Goal: Information Seeking & Learning: Compare options

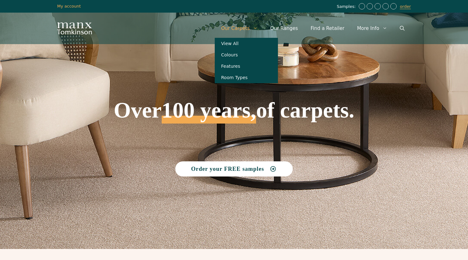
click at [252, 28] on link "Our Carpets" at bounding box center [239, 28] width 49 height 19
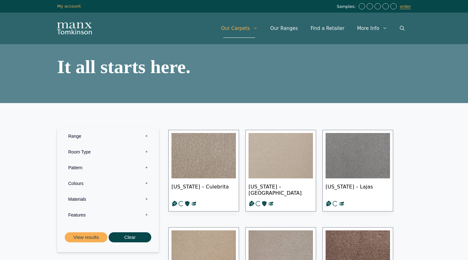
click at [93, 201] on label "Materials 0" at bounding box center [108, 199] width 92 height 16
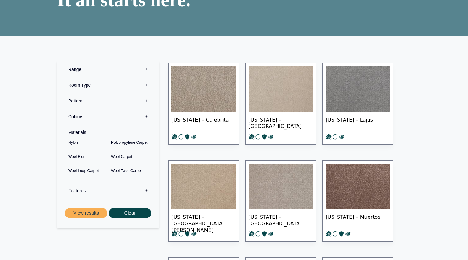
scroll to position [74, 0]
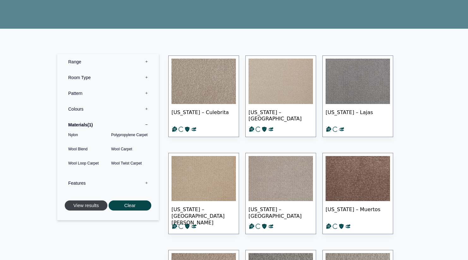
click at [98, 206] on button "View results" at bounding box center [86, 206] width 43 height 10
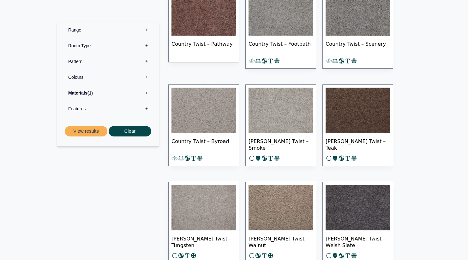
scroll to position [519, 0]
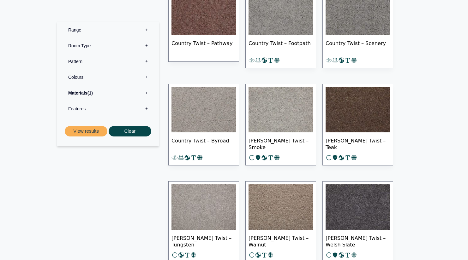
click at [146, 107] on label "Features 0" at bounding box center [108, 109] width 92 height 16
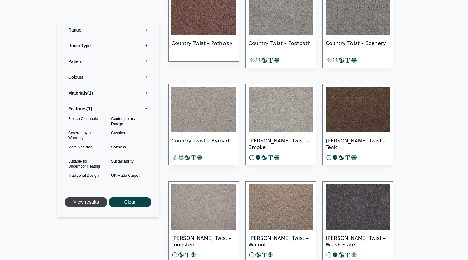
click at [87, 203] on button "View results" at bounding box center [86, 202] width 43 height 10
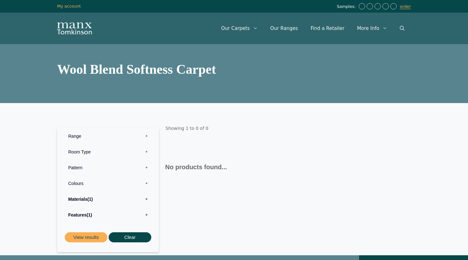
click at [143, 216] on label "Features 1" at bounding box center [108, 215] width 92 height 16
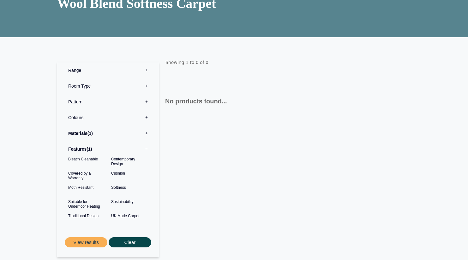
scroll to position [65, 0]
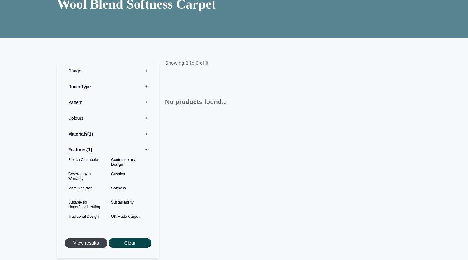
click at [81, 245] on button "View results" at bounding box center [86, 243] width 43 height 10
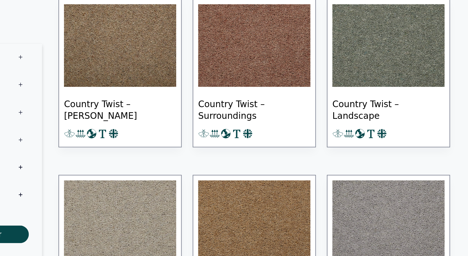
scroll to position [147, 0]
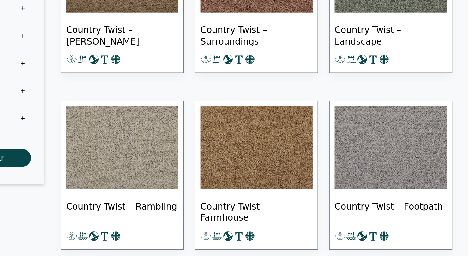
click at [171, 104] on img at bounding box center [203, 127] width 64 height 47
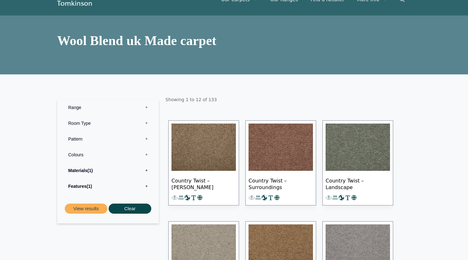
scroll to position [29, 0]
click at [143, 187] on label "Features 1" at bounding box center [108, 186] width 92 height 16
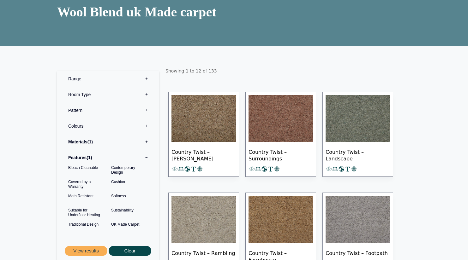
scroll to position [58, 0]
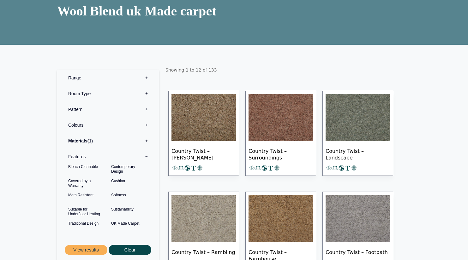
click at [88, 110] on label "Pattern 0" at bounding box center [108, 110] width 92 height 16
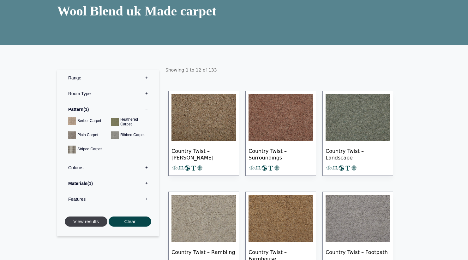
click at [94, 225] on button "View results" at bounding box center [86, 222] width 43 height 10
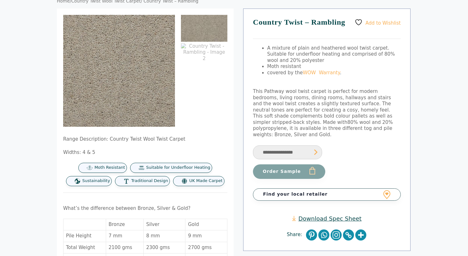
scroll to position [63, 0]
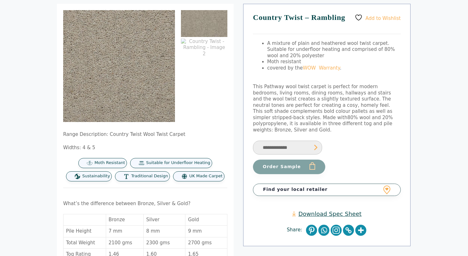
select select "**********"
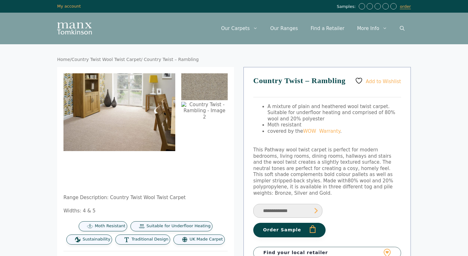
scroll to position [0, 0]
click at [199, 113] on img at bounding box center [204, 115] width 46 height 27
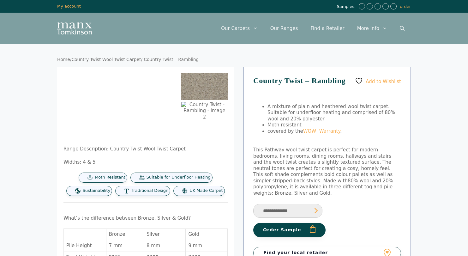
click at [201, 91] on img at bounding box center [204, 86] width 46 height 27
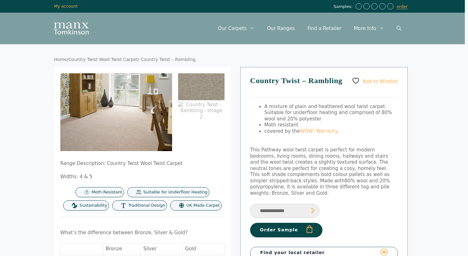
scroll to position [0, 3]
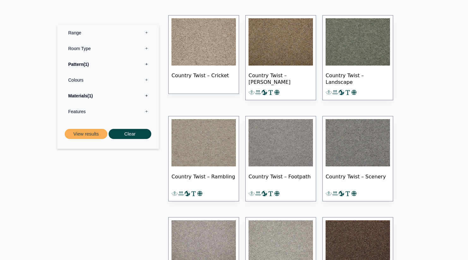
scroll to position [132, 0]
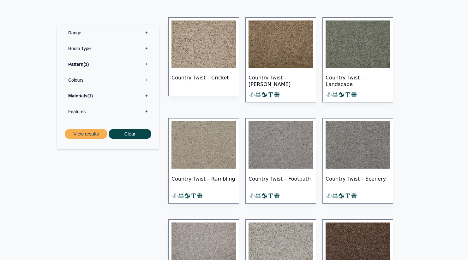
click at [211, 43] on img at bounding box center [203, 44] width 64 height 47
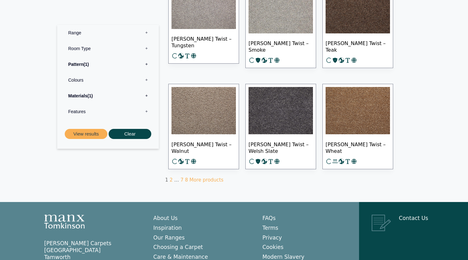
scroll to position [370, 0]
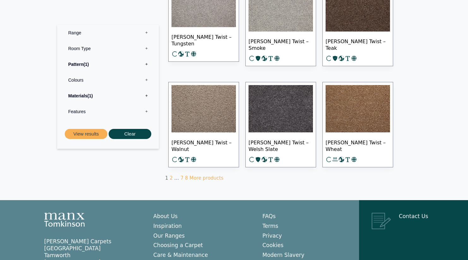
click at [279, 113] on img at bounding box center [280, 108] width 64 height 47
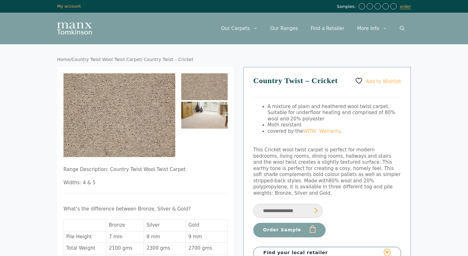
click at [197, 114] on img at bounding box center [204, 115] width 46 height 27
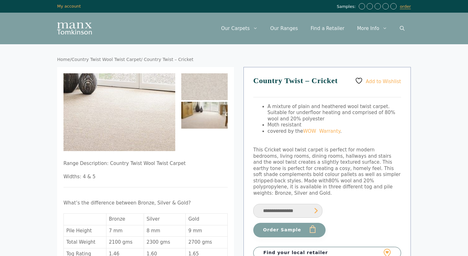
click at [125, 112] on img at bounding box center [106, 111] width 388 height 270
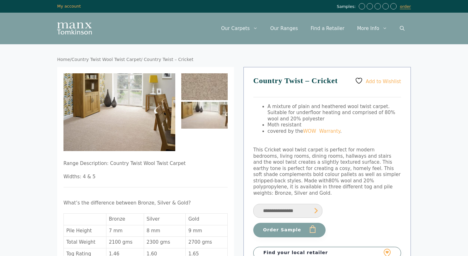
click at [198, 90] on img at bounding box center [204, 86] width 46 height 27
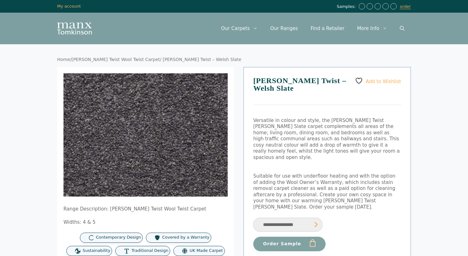
click at [183, 152] on img at bounding box center [125, 124] width 252 height 189
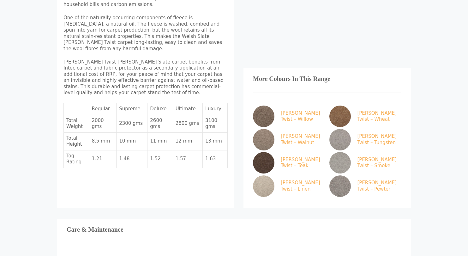
scroll to position [331, 0]
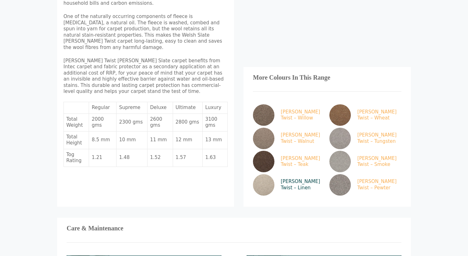
click at [267, 174] on img at bounding box center [263, 184] width 21 height 21
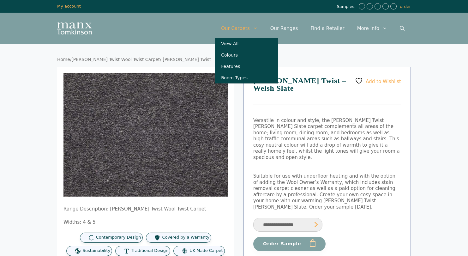
scroll to position [0, 0]
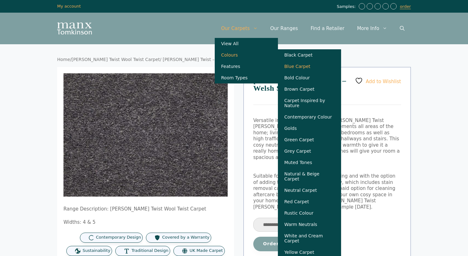
click at [311, 69] on link "Blue Carpet" at bounding box center [309, 66] width 63 height 11
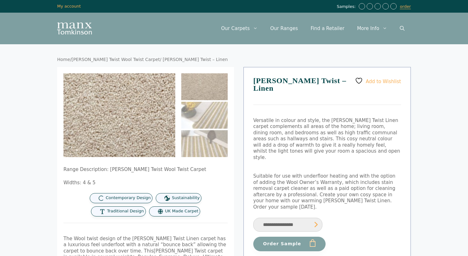
click at [128, 119] on img at bounding box center [107, 109] width 253 height 189
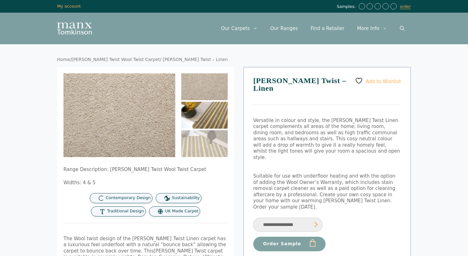
click at [201, 111] on img at bounding box center [204, 115] width 46 height 27
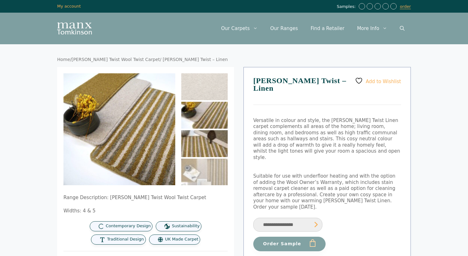
click at [196, 149] on img at bounding box center [204, 143] width 46 height 27
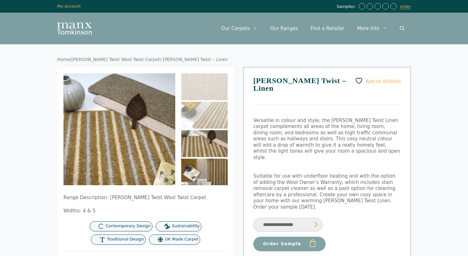
click at [209, 176] on img at bounding box center [204, 171] width 46 height 27
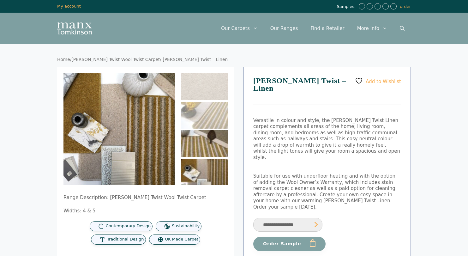
click at [206, 142] on img at bounding box center [204, 143] width 46 height 27
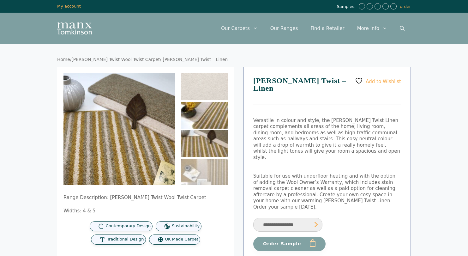
click at [206, 112] on img at bounding box center [204, 115] width 46 height 27
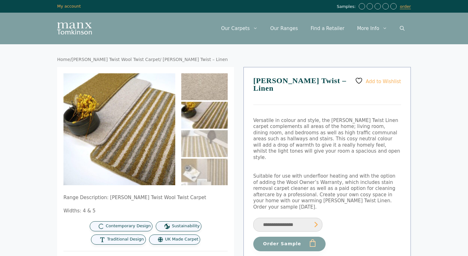
click at [211, 88] on img at bounding box center [204, 86] width 46 height 27
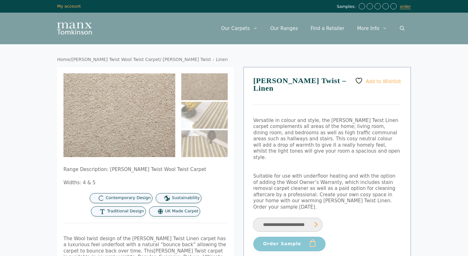
select select "**********"
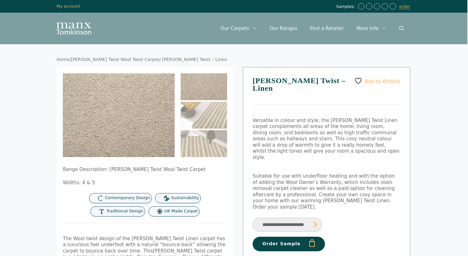
scroll to position [0, 1]
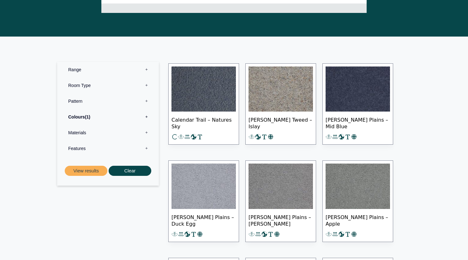
scroll to position [204, 0]
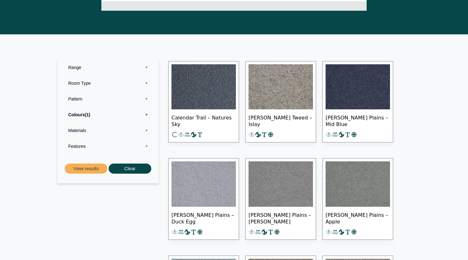
click at [147, 116] on label "Colours 1" at bounding box center [108, 115] width 92 height 16
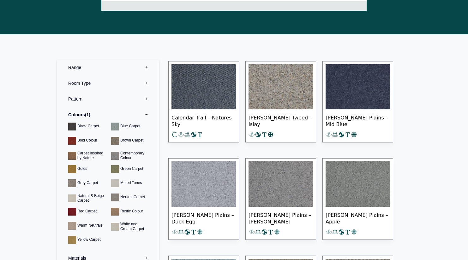
click at [147, 116] on label "Colours 1" at bounding box center [108, 115] width 92 height 16
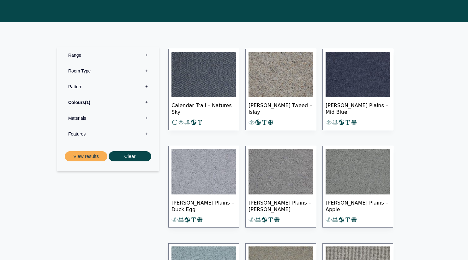
scroll to position [216, 0]
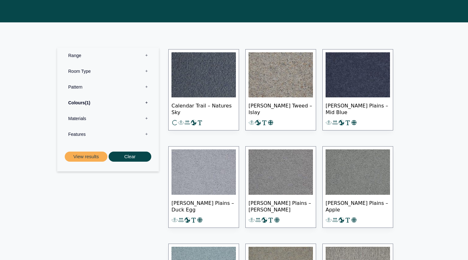
click at [363, 69] on img at bounding box center [357, 74] width 64 height 45
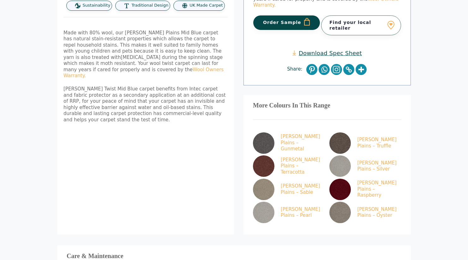
scroll to position [275, 0]
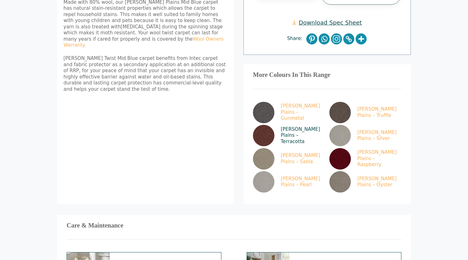
click at [264, 125] on img at bounding box center [263, 135] width 21 height 21
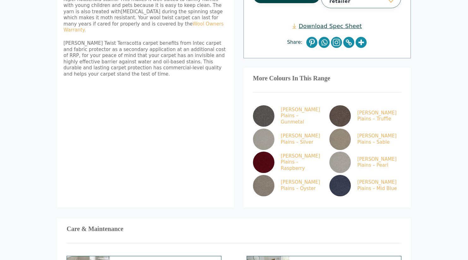
scroll to position [292, 0]
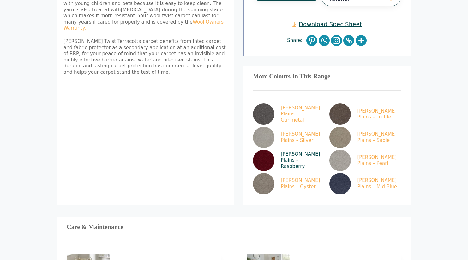
click at [266, 150] on img at bounding box center [263, 160] width 21 height 21
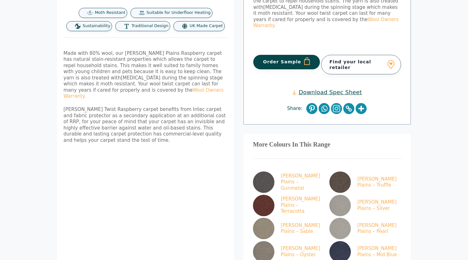
scroll to position [225, 0]
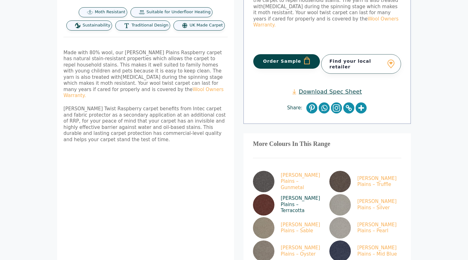
click at [267, 194] on img at bounding box center [263, 204] width 21 height 21
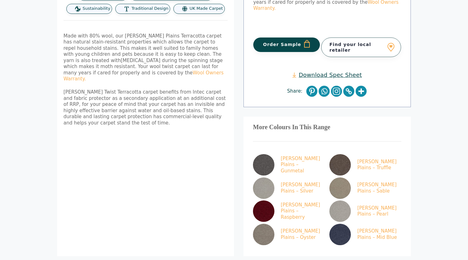
scroll to position [255, 0]
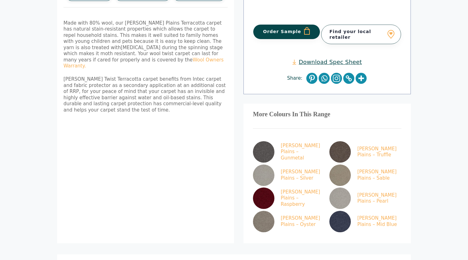
click at [248, 171] on div "More Colours In This Range [PERSON_NAME] Plains – Gunmetal [PERSON_NAME][GEOGRA…" at bounding box center [326, 174] width 167 height 140
click at [261, 188] on img at bounding box center [263, 198] width 21 height 21
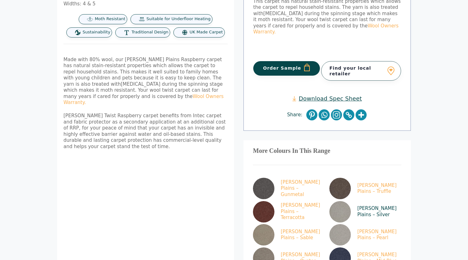
scroll to position [223, 0]
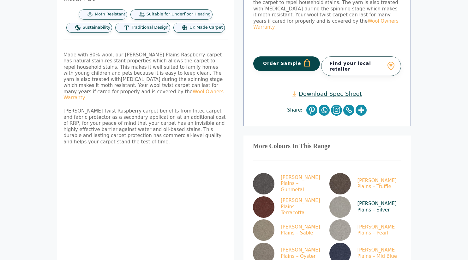
click at [340, 197] on img at bounding box center [339, 207] width 21 height 21
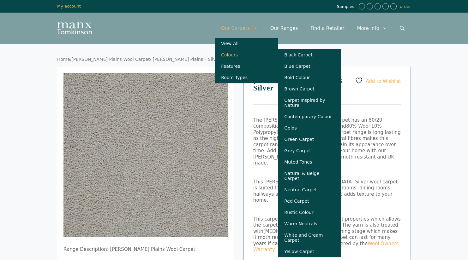
click at [237, 56] on link "Colours" at bounding box center [246, 54] width 63 height 11
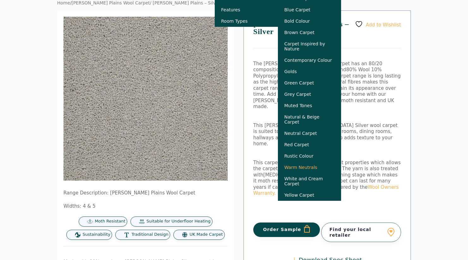
scroll to position [57, 0]
click at [310, 167] on link "Warm Neutrals" at bounding box center [309, 167] width 63 height 11
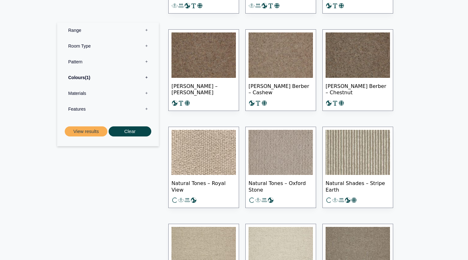
scroll to position [1320, 0]
click at [209, 152] on img at bounding box center [203, 152] width 64 height 45
